Goal: Task Accomplishment & Management: Use online tool/utility

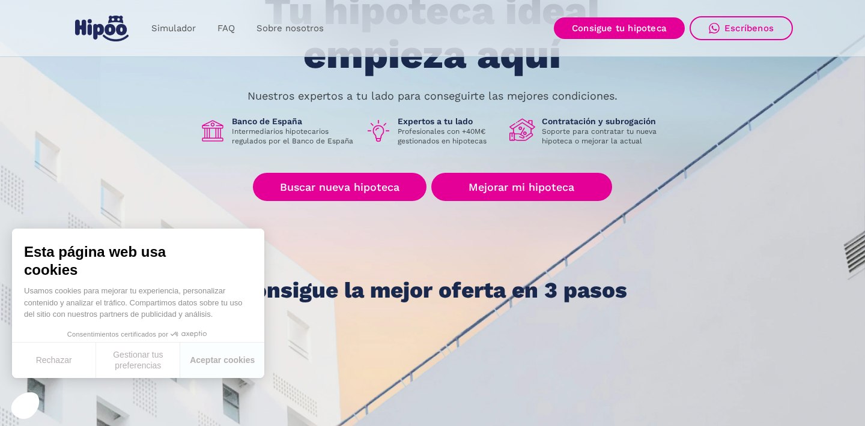
scroll to position [132, 0]
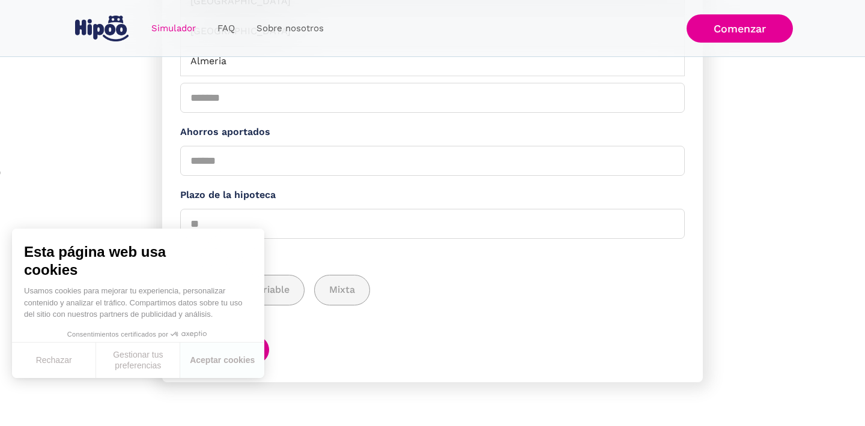
scroll to position [267, 0]
click at [76, 368] on button "Rechazar" at bounding box center [54, 360] width 84 height 35
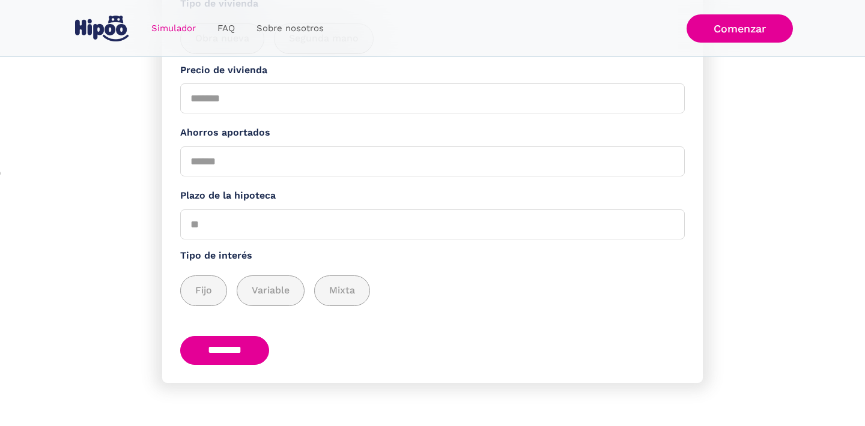
scroll to position [229, 0]
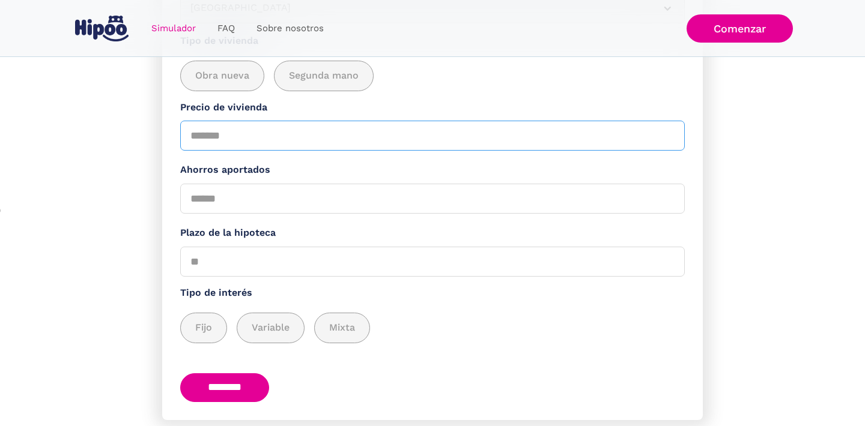
click at [343, 138] on input "Precio de vivienda" at bounding box center [432, 136] width 504 height 30
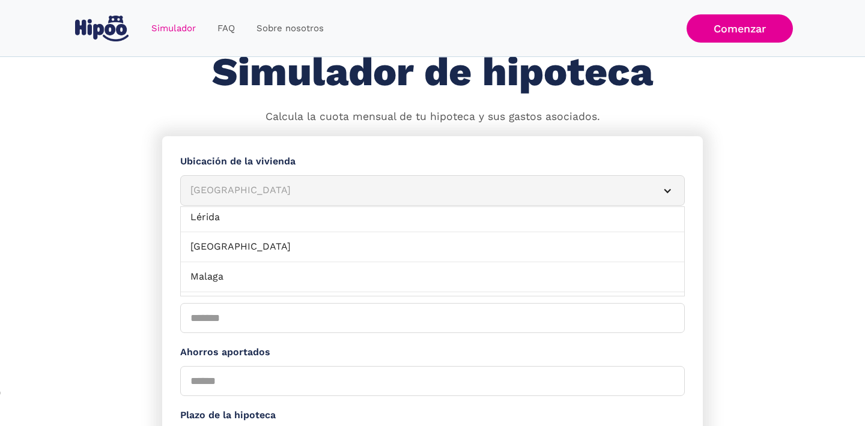
scroll to position [826, 0]
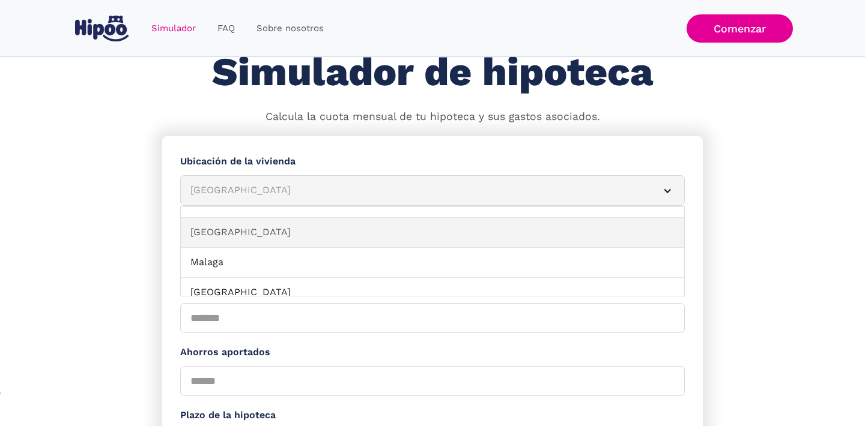
click at [336, 218] on link "[GEOGRAPHIC_DATA]" at bounding box center [432, 233] width 503 height 30
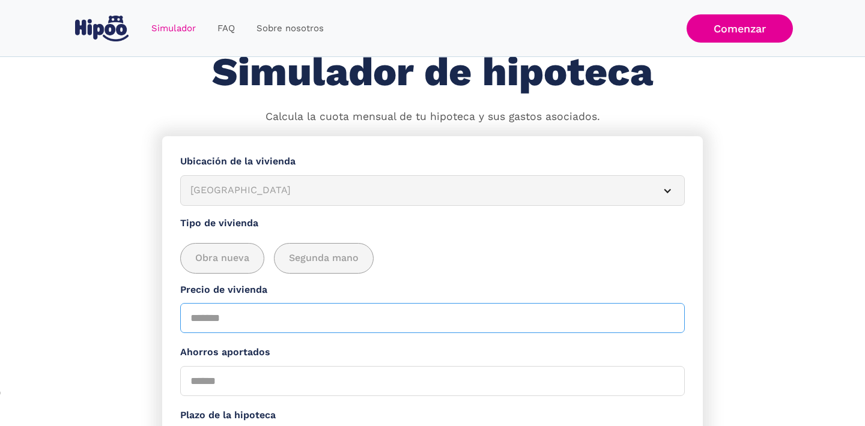
click at [231, 314] on input "Precio de vivienda" at bounding box center [432, 318] width 504 height 30
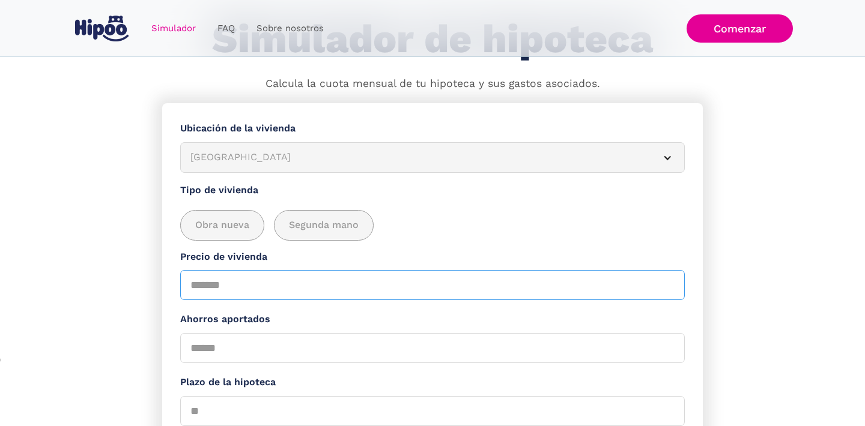
scroll to position [90, 0]
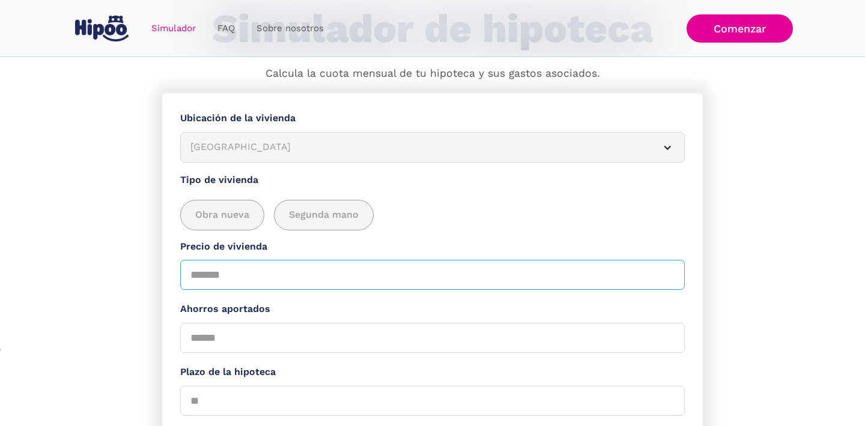
type input "*******"
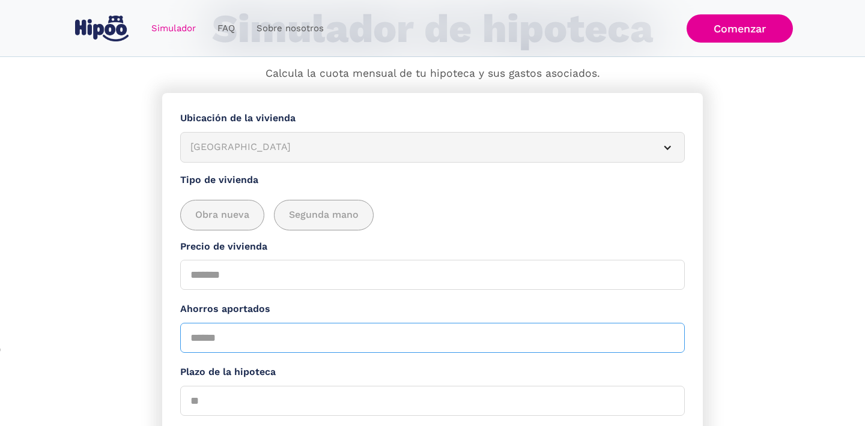
click at [213, 333] on input "Ahorros aportados" at bounding box center [432, 338] width 504 height 30
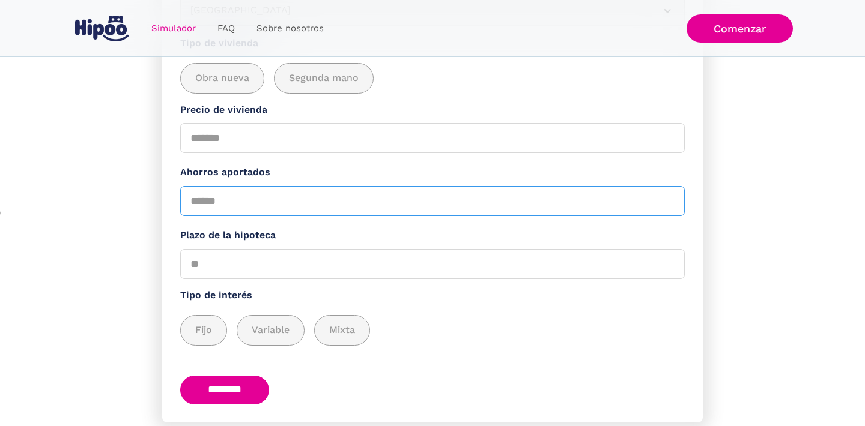
scroll to position [229, 0]
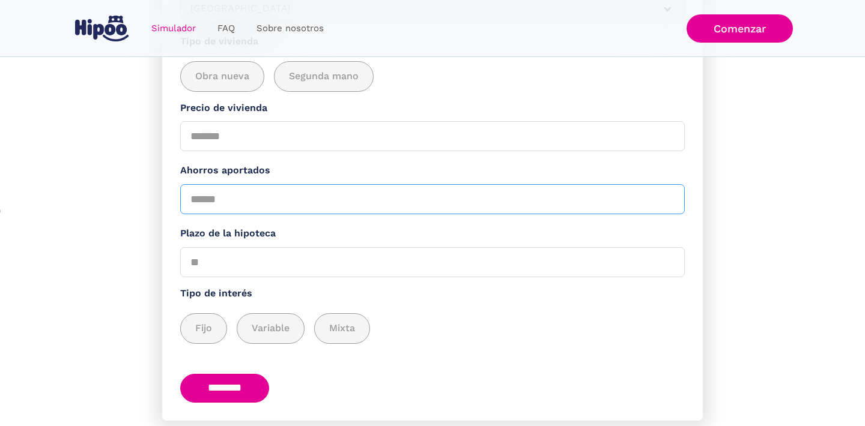
type input "*******"
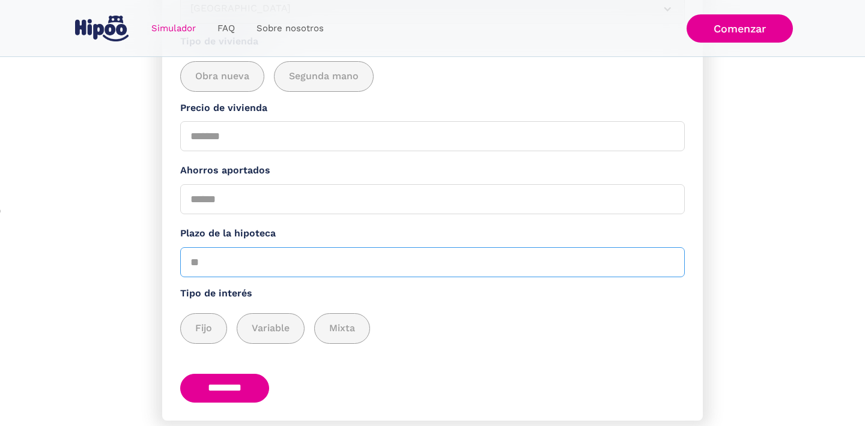
click at [356, 258] on input "Plazo de la hipoteca" at bounding box center [432, 262] width 504 height 30
type input "**"
click at [204, 321] on span "Fijo" at bounding box center [203, 328] width 17 height 15
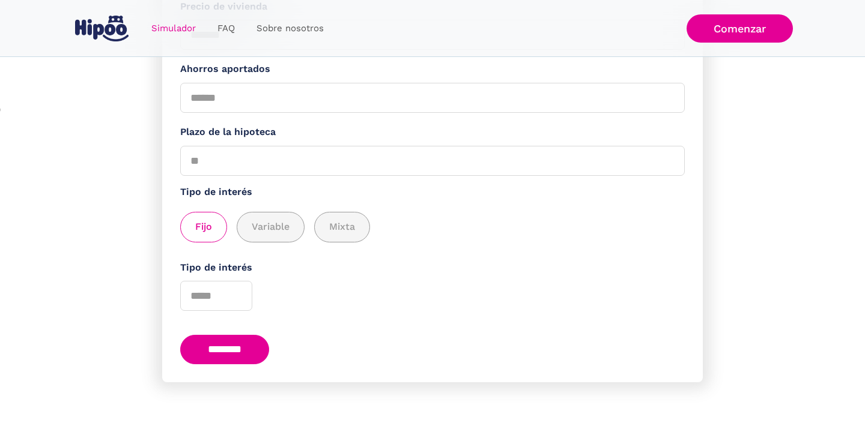
scroll to position [330, 0]
click at [359, 271] on label "Tipo de interés" at bounding box center [432, 268] width 504 height 15
click at [252, 282] on input "Tipo de interés" at bounding box center [216, 297] width 72 height 30
